Goal: Find specific fact: Find specific fact

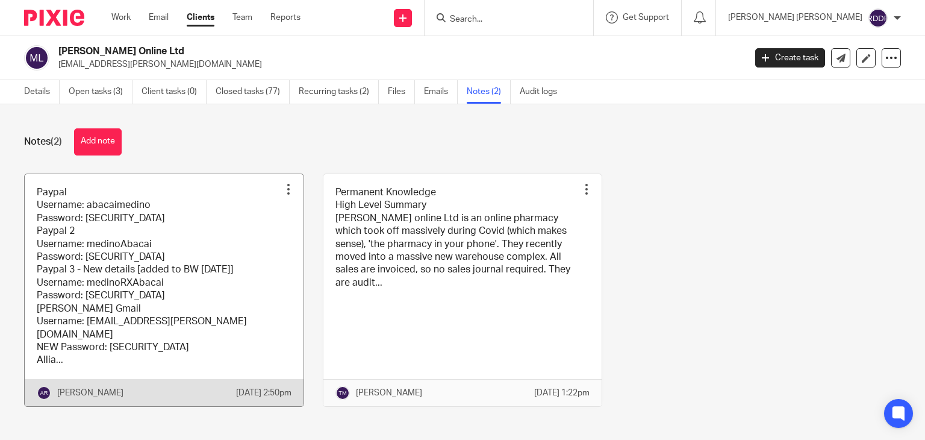
click at [251, 234] on link at bounding box center [164, 290] width 279 height 232
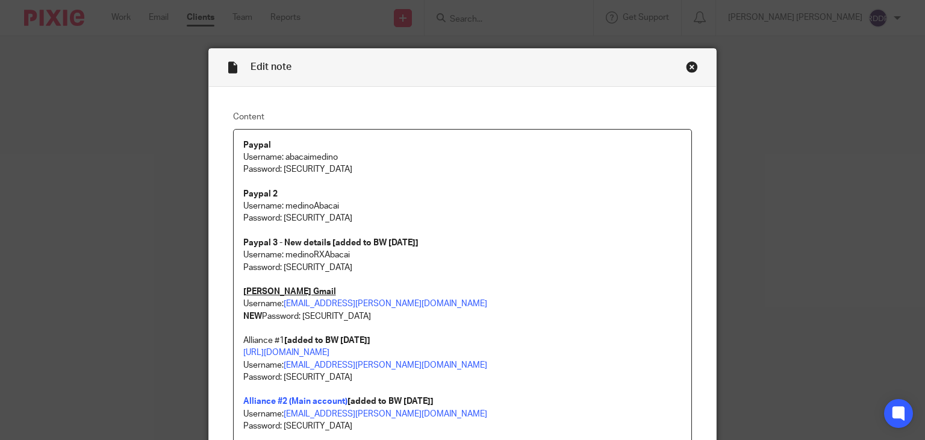
click at [416, 156] on p "Username: abacaimedino" at bounding box center [462, 157] width 439 height 12
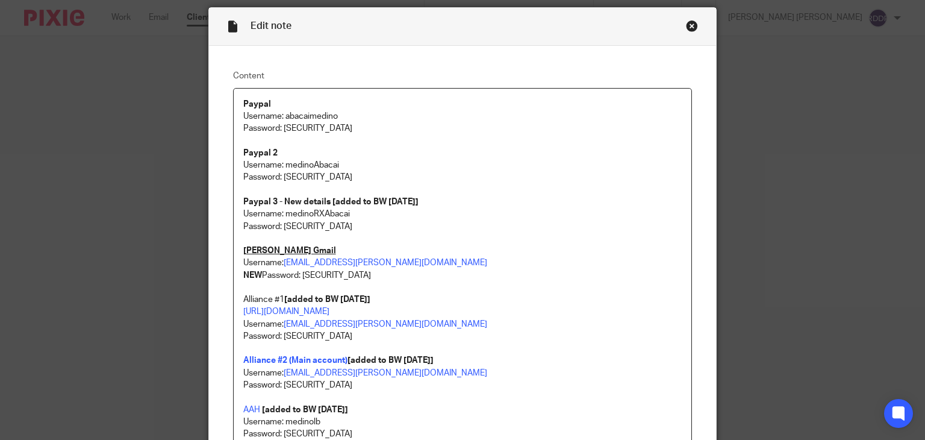
scroll to position [60, 0]
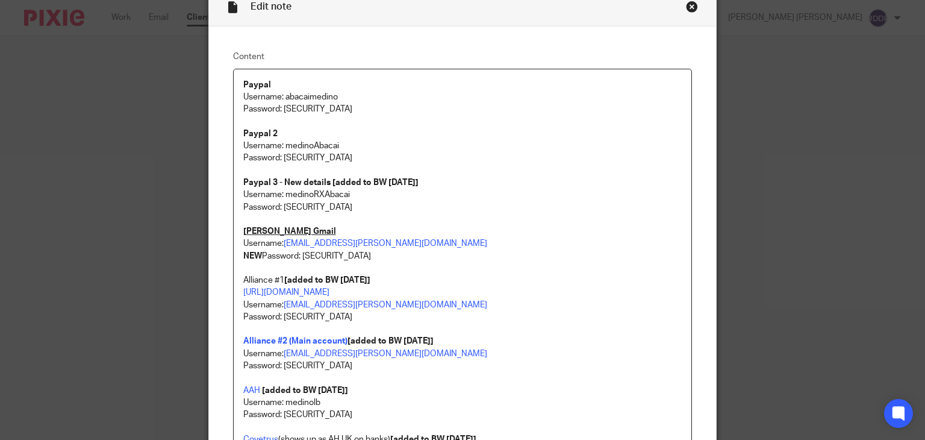
drag, startPoint x: 300, startPoint y: 255, endPoint x: 414, endPoint y: 260, distance: 114.5
click at [414, 260] on p "NEW Password: p9^Ge@0nyymSC59$#1" at bounding box center [462, 256] width 439 height 12
copy p "p9^Ge@0nyymSC59$#1"
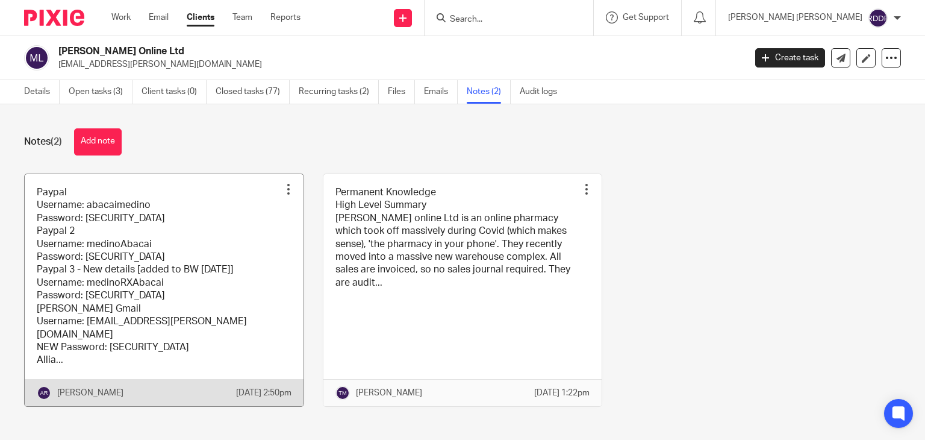
click at [254, 255] on link at bounding box center [164, 290] width 279 height 232
